Goal: Task Accomplishment & Management: Manage account settings

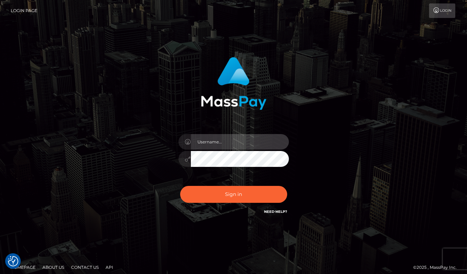
click at [237, 138] on input "text" at bounding box center [240, 142] width 98 height 16
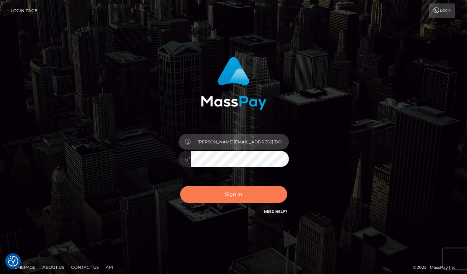
type input "[PERSON_NAME][EMAIL_ADDRESS][DOMAIN_NAME]"
click at [227, 195] on button "Sign in" at bounding box center [233, 194] width 107 height 17
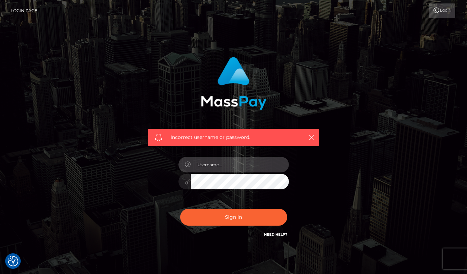
click at [252, 169] on input "text" at bounding box center [240, 165] width 98 height 16
type input "w.t.ilda@proton.me"
click at [184, 183] on div at bounding box center [184, 182] width 12 height 16
click at [180, 208] on button "Sign in" at bounding box center [233, 216] width 107 height 17
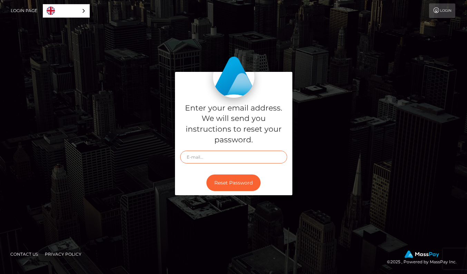
click at [218, 157] on input "text" at bounding box center [233, 156] width 107 height 13
type input "[PERSON_NAME][EMAIL_ADDRESS][DOMAIN_NAME]"
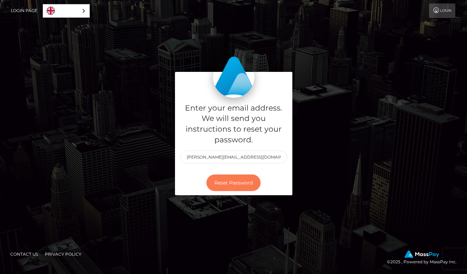
click at [230, 179] on button "Reset Password" at bounding box center [233, 182] width 54 height 17
